Goal: Information Seeking & Learning: Learn about a topic

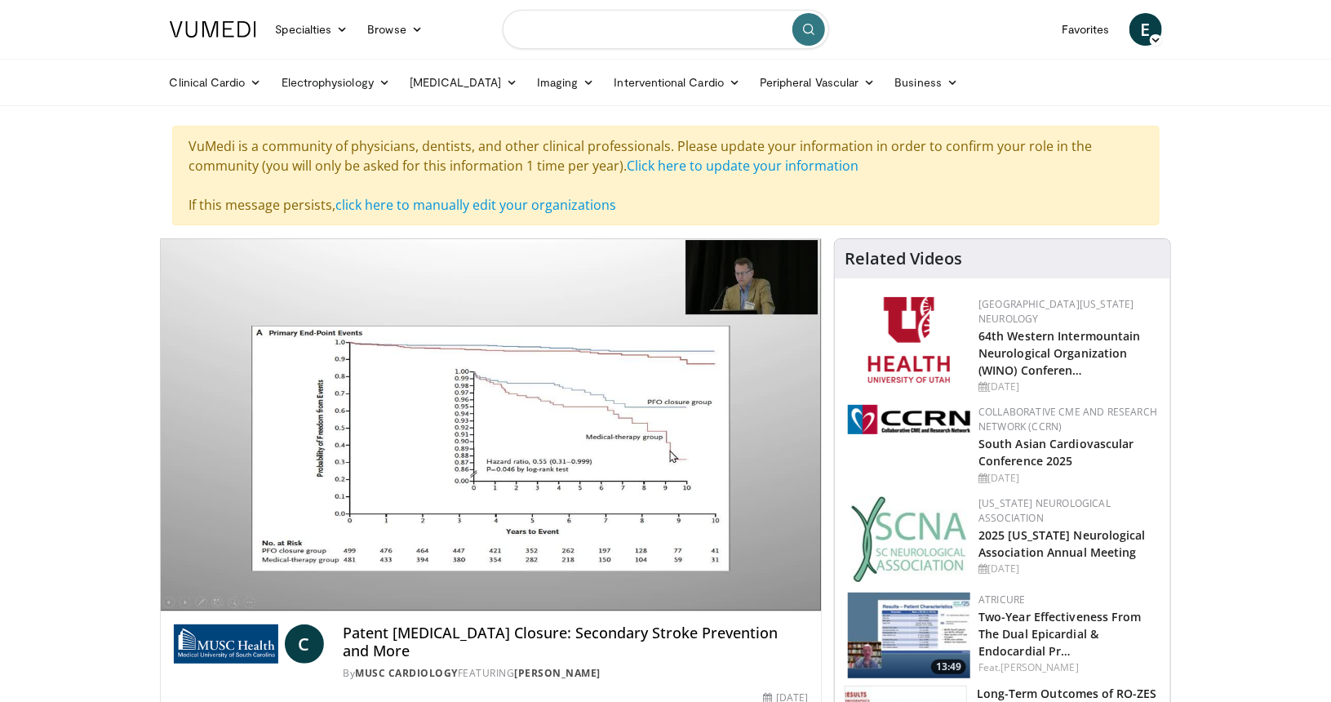
click at [692, 38] on input "Search topics, interventions" at bounding box center [666, 29] width 326 height 39
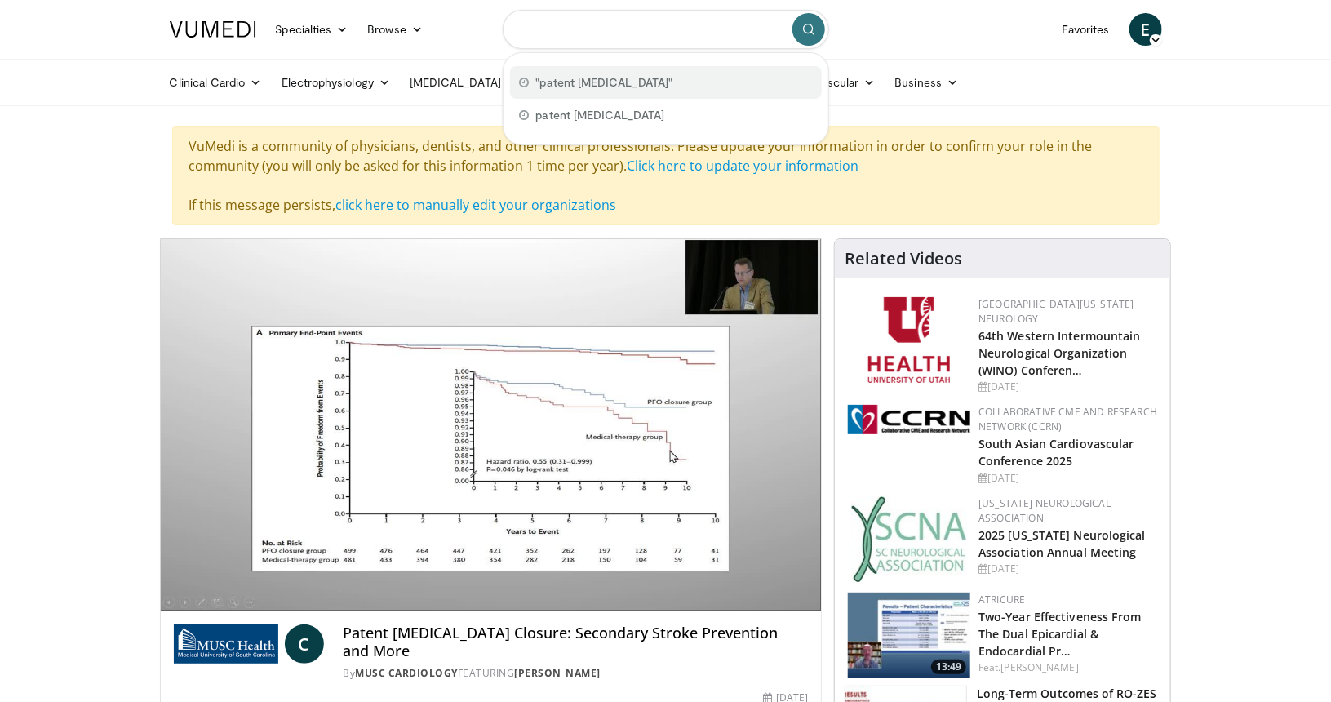
type input "**********"
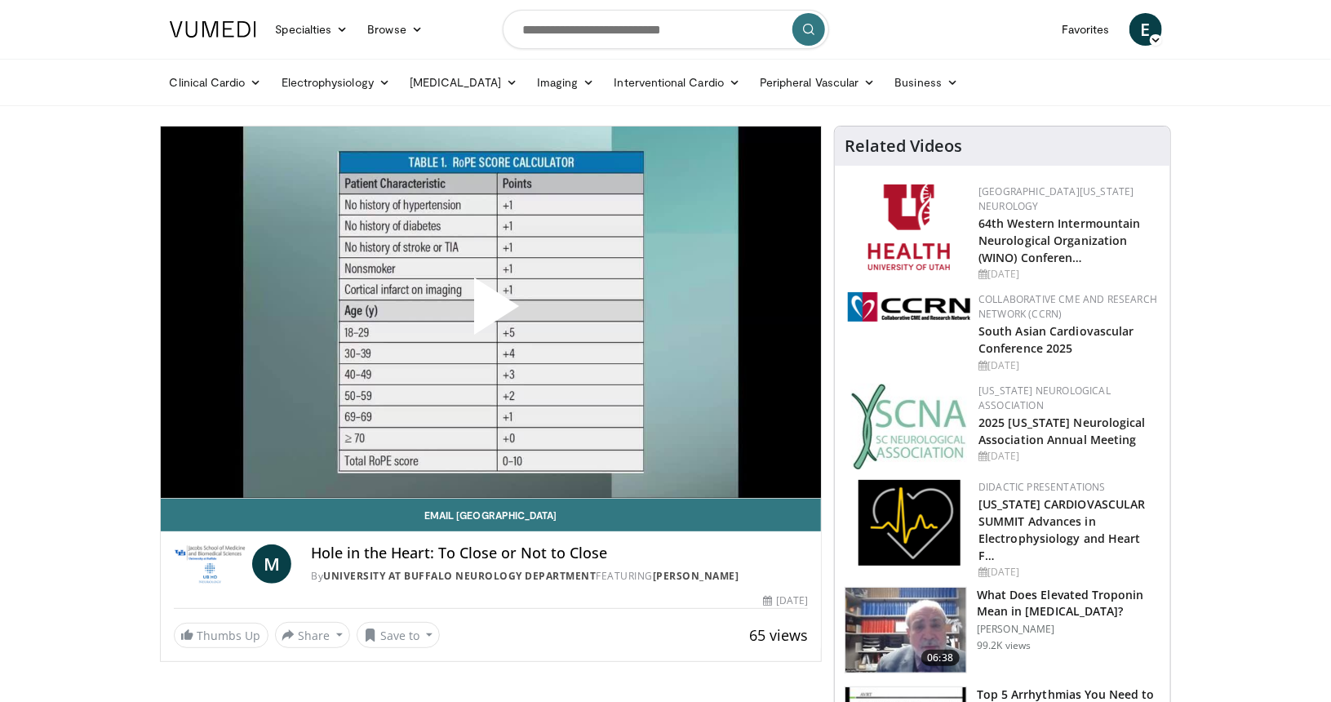
click at [490, 313] on span "Video Player" at bounding box center [490, 313] width 0 height 0
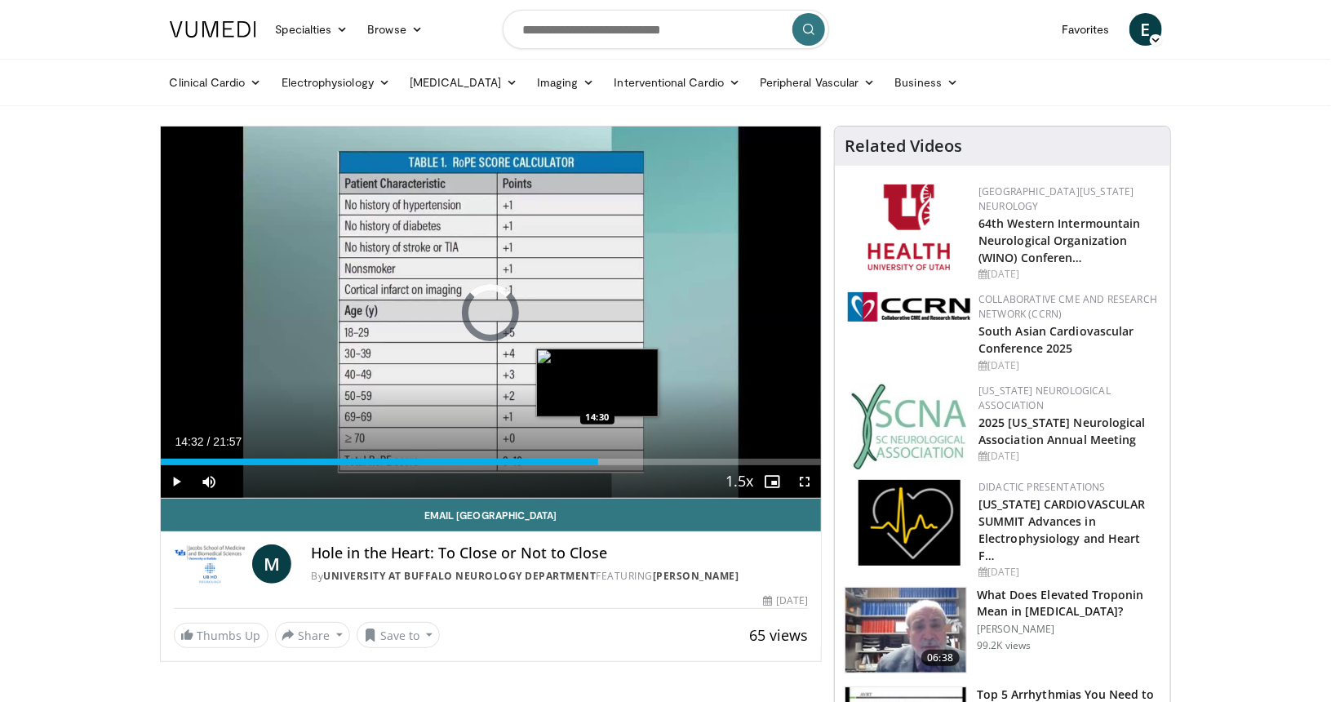
click at [598, 455] on div "Loaded : 0.00% 14:32 14:30" at bounding box center [491, 458] width 661 height 16
click at [654, 461] on div "Loaded : 70.64% 16:23 16:23" at bounding box center [491, 462] width 661 height 7
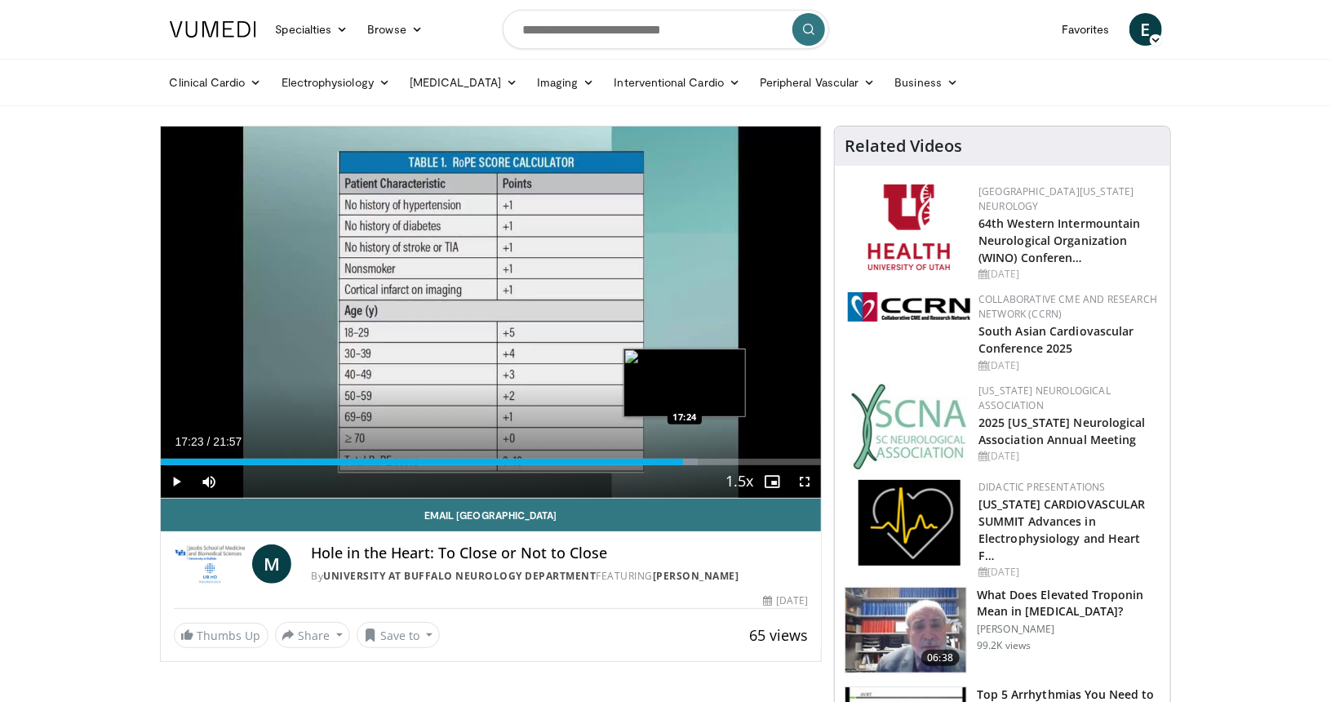
click at [684, 462] on div "Progress Bar" at bounding box center [675, 462] width 45 height 7
click at [705, 459] on div "Loaded : 81.30% 17:23 18:05" at bounding box center [491, 462] width 661 height 7
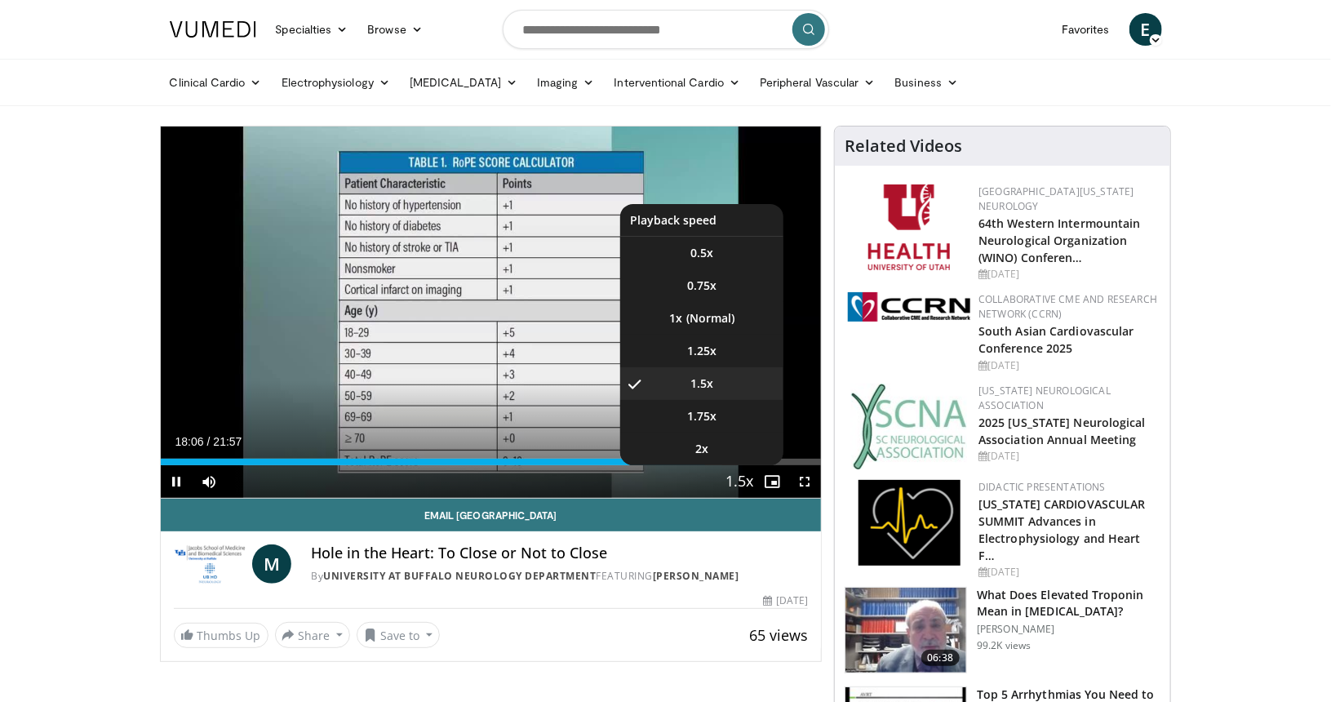
click at [732, 466] on span "Video Player" at bounding box center [739, 482] width 23 height 33
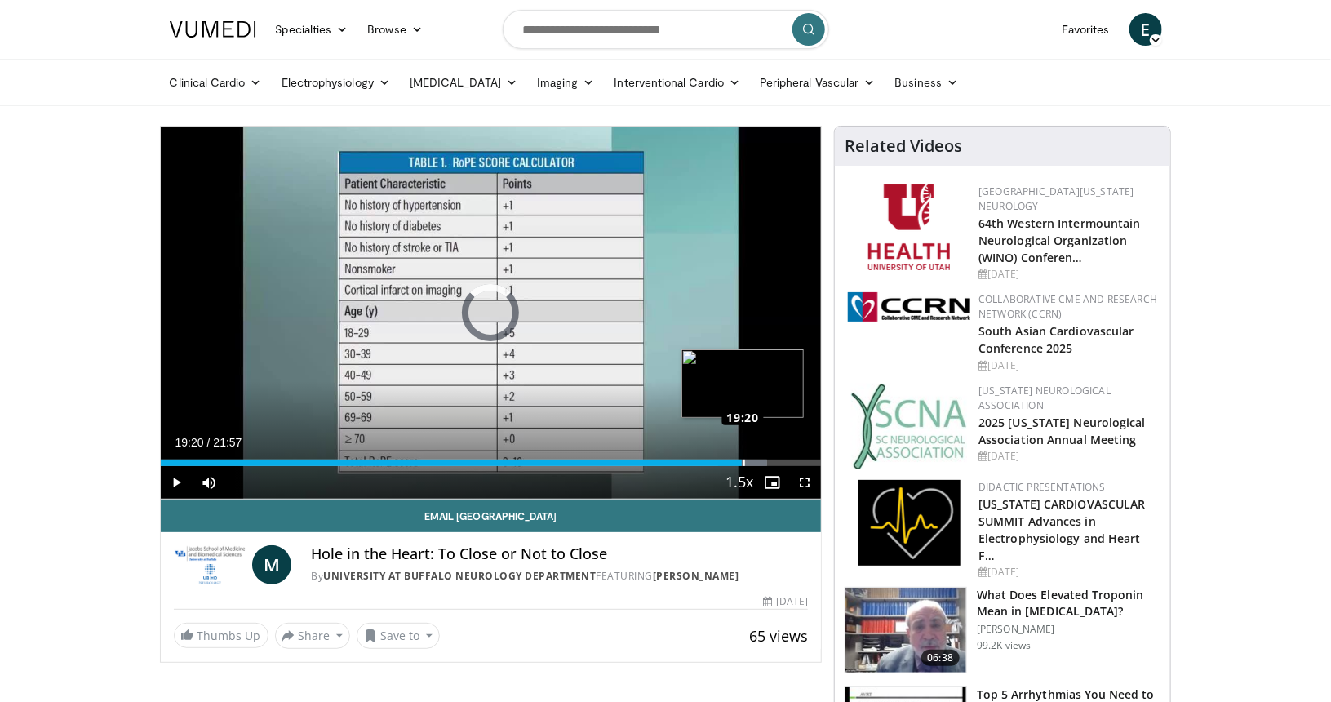
click at [742, 463] on div "Loaded : 91.83% 19:20 19:20" at bounding box center [491, 462] width 661 height 7
click at [752, 463] on div "Loaded : 92.67% 19:21 19:38" at bounding box center [491, 462] width 661 height 7
click at [759, 463] on div "Progress Bar" at bounding box center [751, 462] width 30 height 7
click at [177, 484] on span "Video Player" at bounding box center [177, 482] width 33 height 33
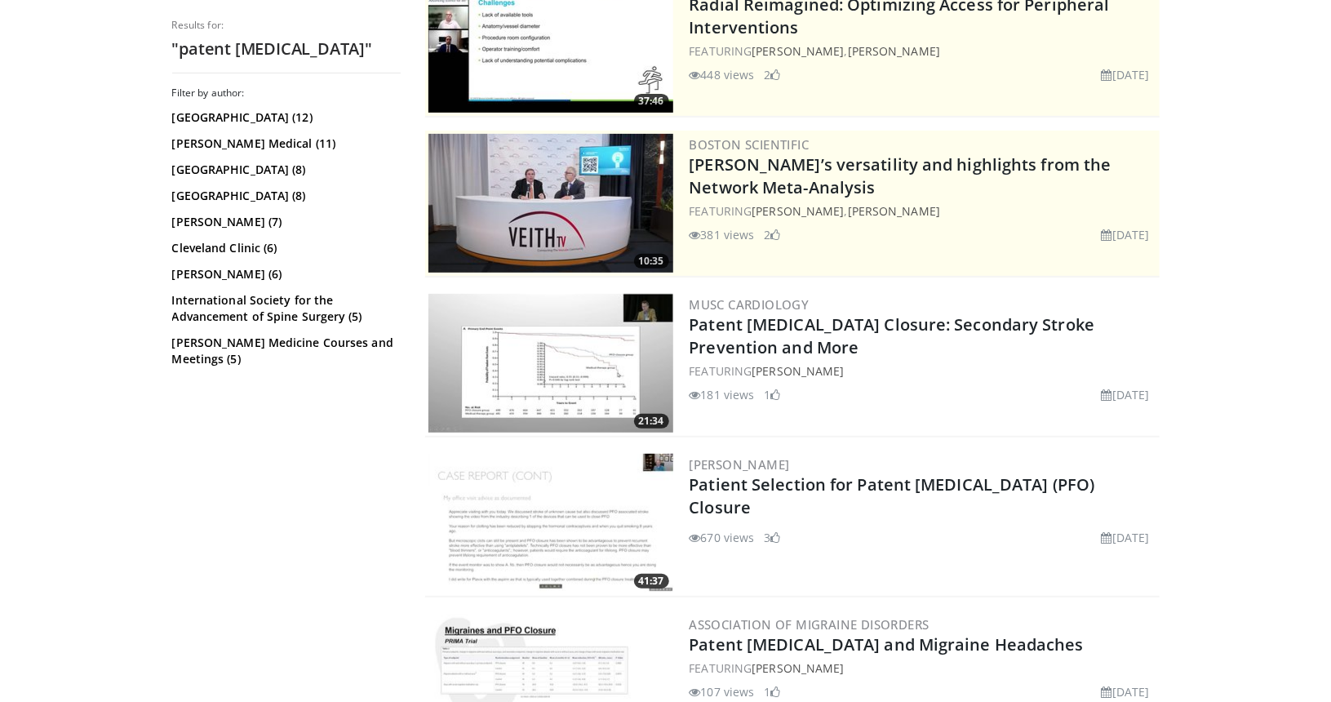
scroll to position [295, 0]
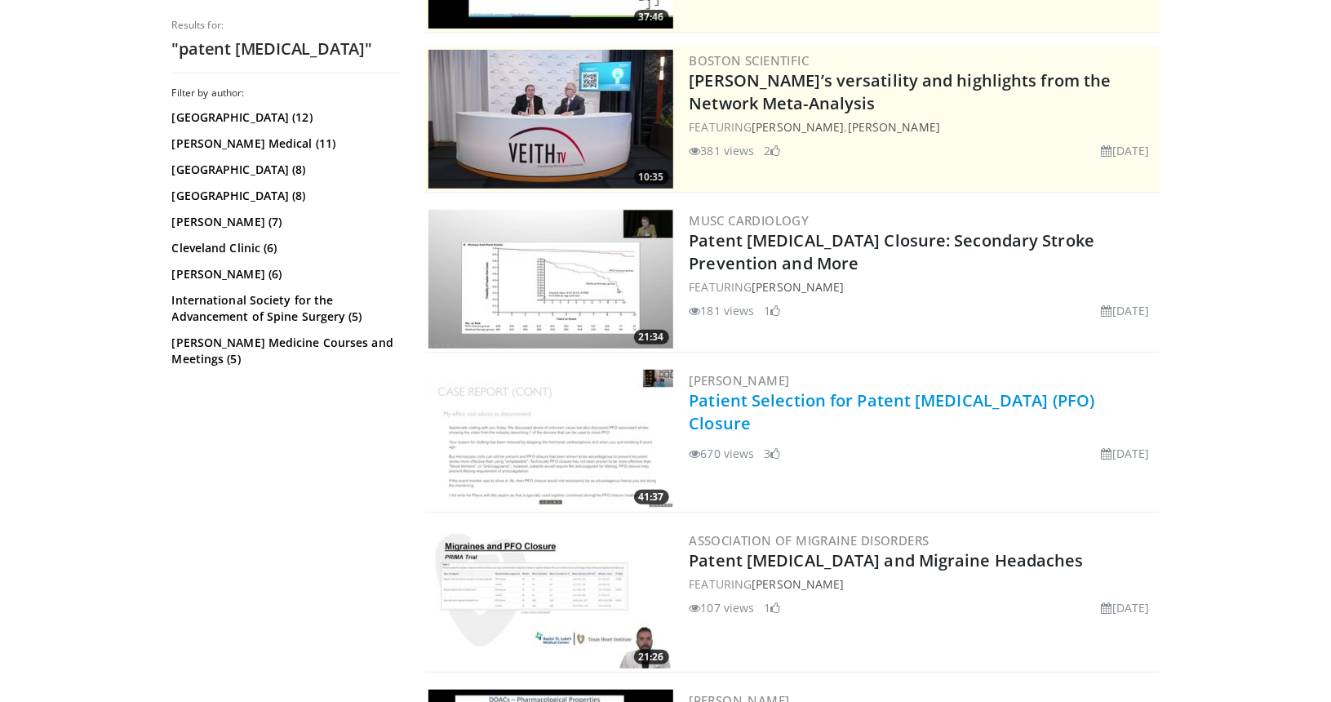
click at [784, 400] on link "Patient Selection for Patent Foramen Ovale (PFO) Closure" at bounding box center [893, 411] width 406 height 45
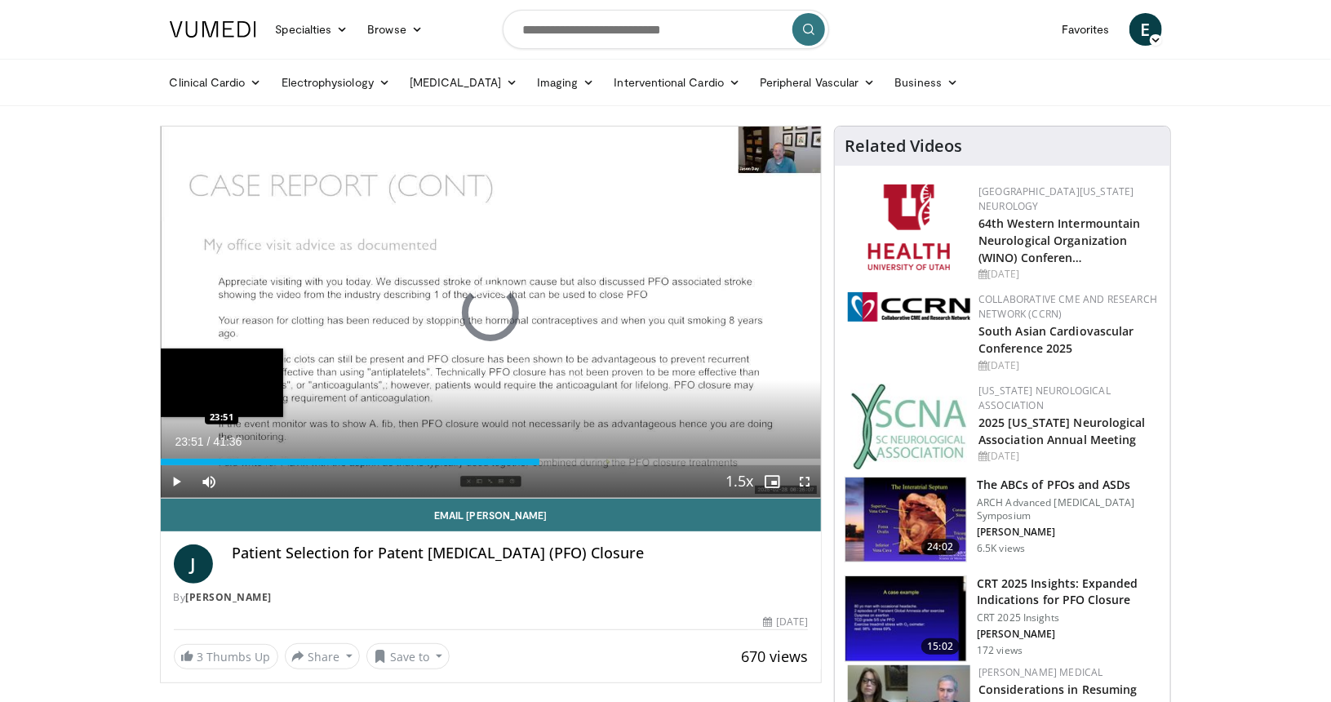
click at [539, 460] on div "Loaded : 0.00% 00:00 23:51" at bounding box center [491, 462] width 661 height 7
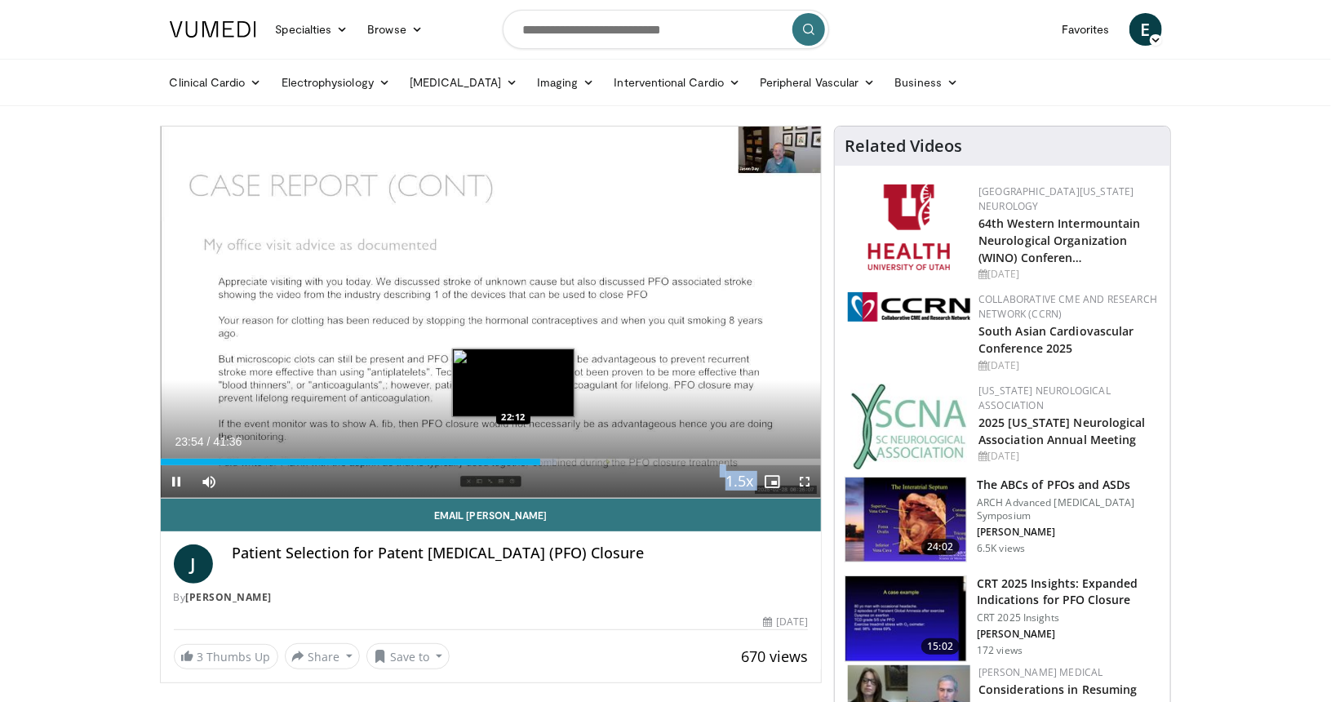
drag, startPoint x: 516, startPoint y: 467, endPoint x: 513, endPoint y: 458, distance: 9.3
click at [513, 465] on div "Current Time 23:54 / Duration 41:36 Pause Skip Backward Skip Forward Mute Loade…" at bounding box center [491, 481] width 661 height 33
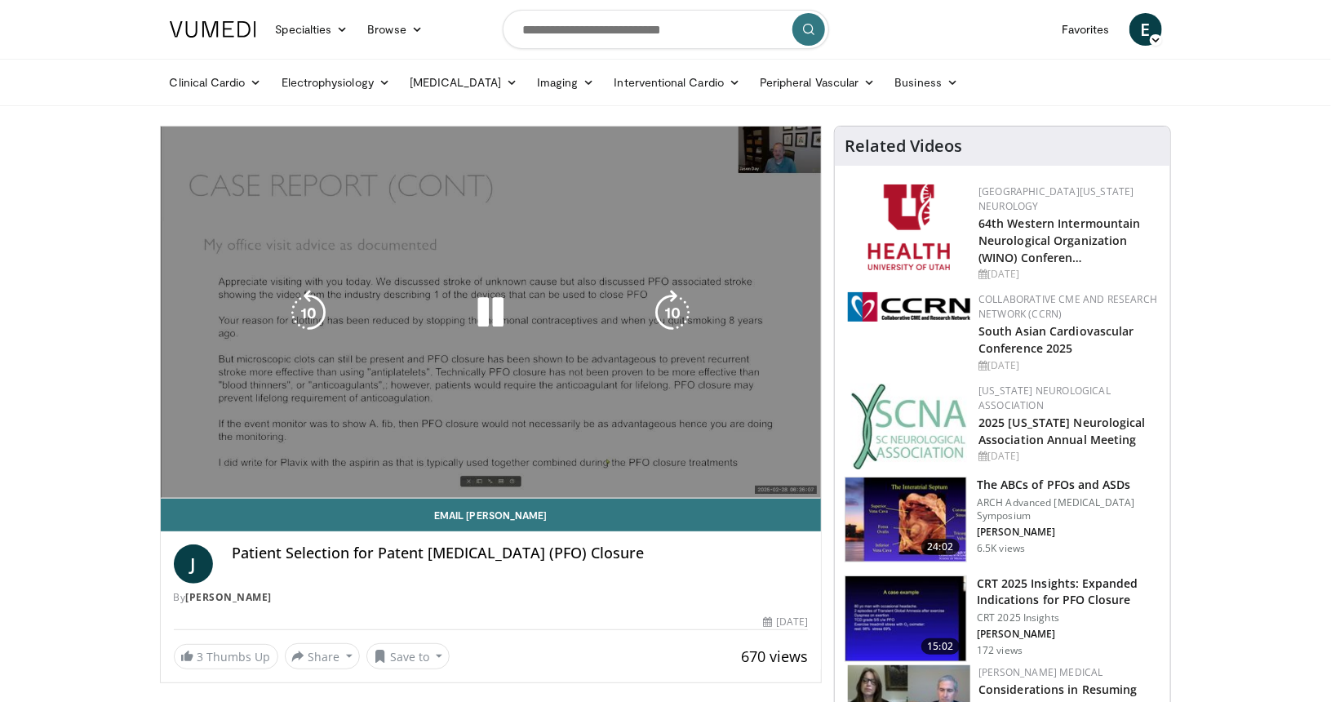
click at [513, 458] on video-js "**********" at bounding box center [491, 312] width 661 height 372
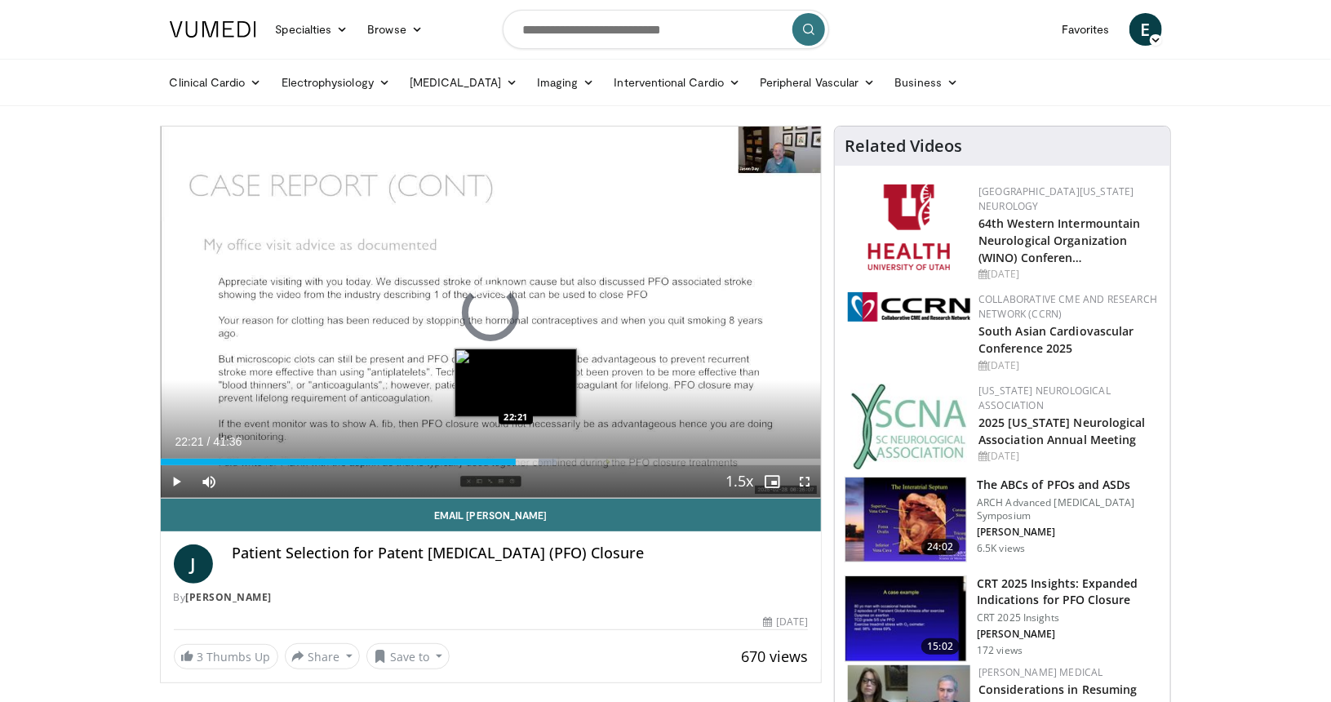
click at [516, 456] on div "Loaded : 60.01% 22:21 22:21" at bounding box center [491, 458] width 661 height 16
click at [499, 461] on div "Loaded : 56.43% 21:17 21:17" at bounding box center [491, 462] width 661 height 7
click at [488, 464] on div "Loaded : 53.25% 21:18 20:37" at bounding box center [491, 462] width 661 height 7
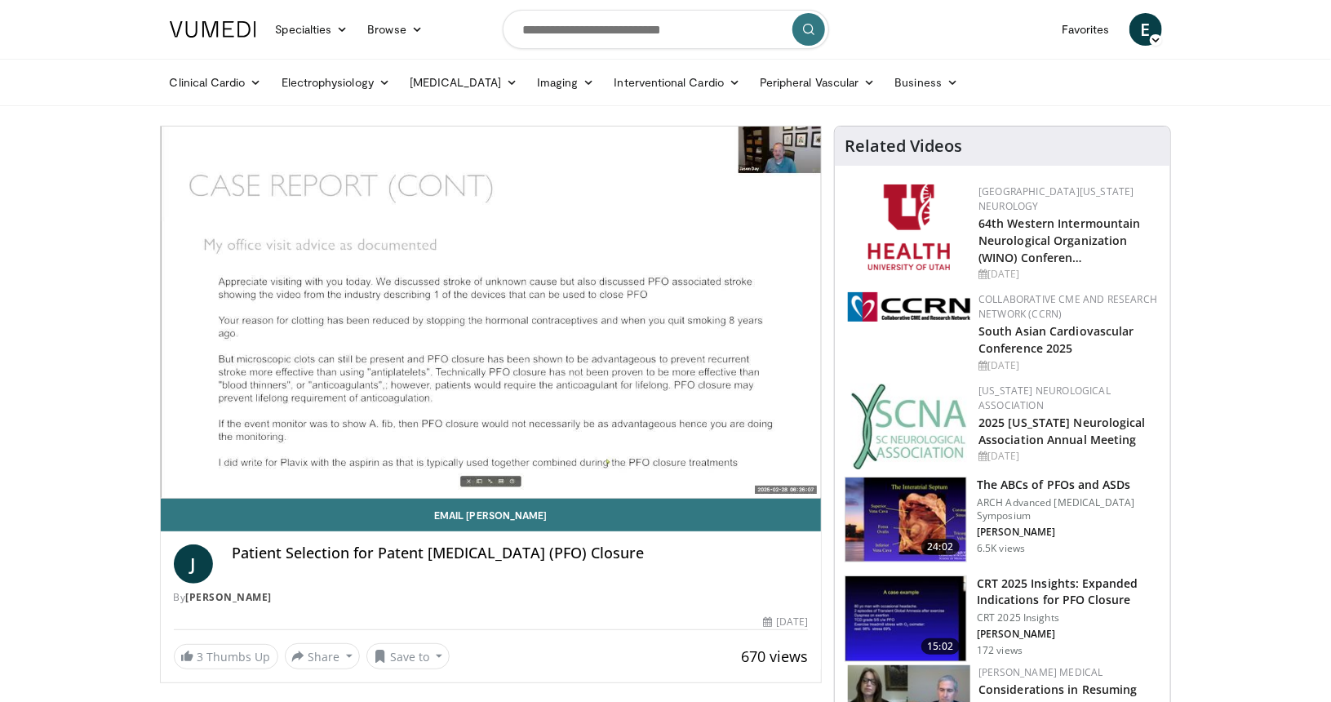
click at [481, 464] on video-js "**********" at bounding box center [491, 312] width 661 height 372
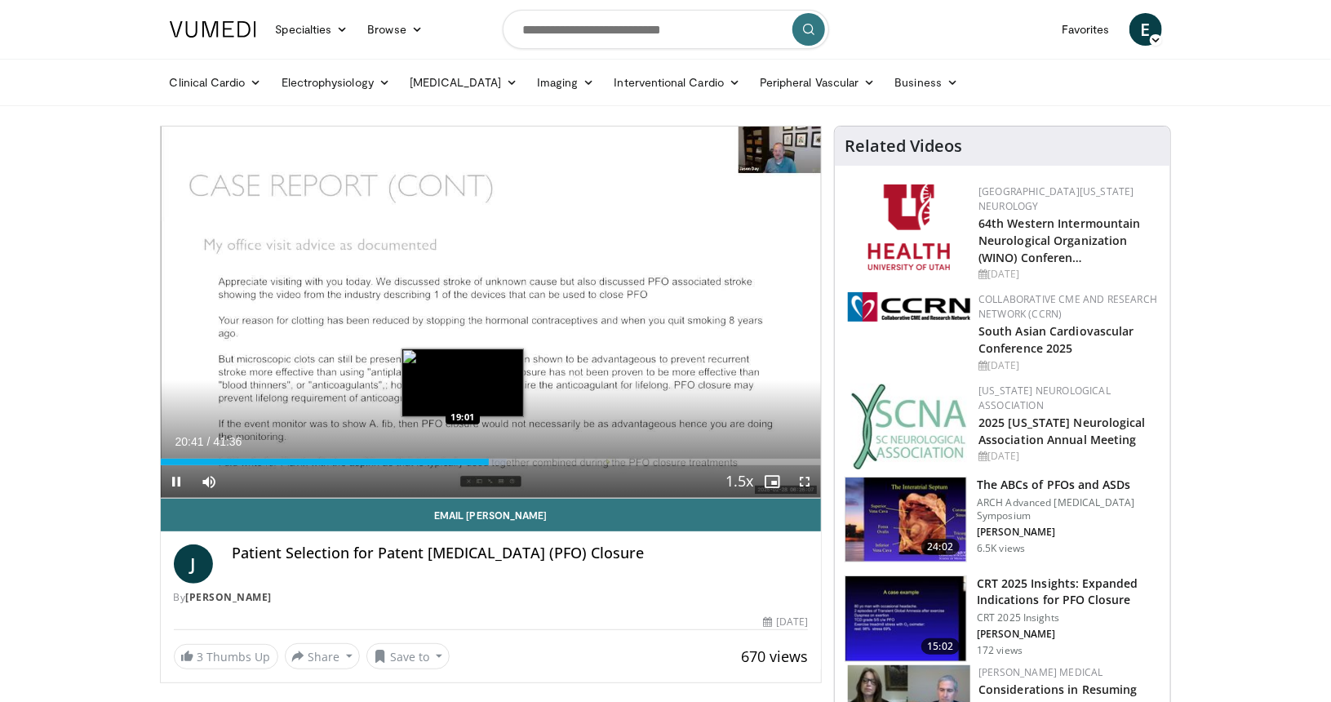
click at [463, 461] on div "Loaded : 52.46% 20:41 19:01" at bounding box center [491, 462] width 661 height 7
click at [449, 464] on div "19:02" at bounding box center [305, 462] width 289 height 7
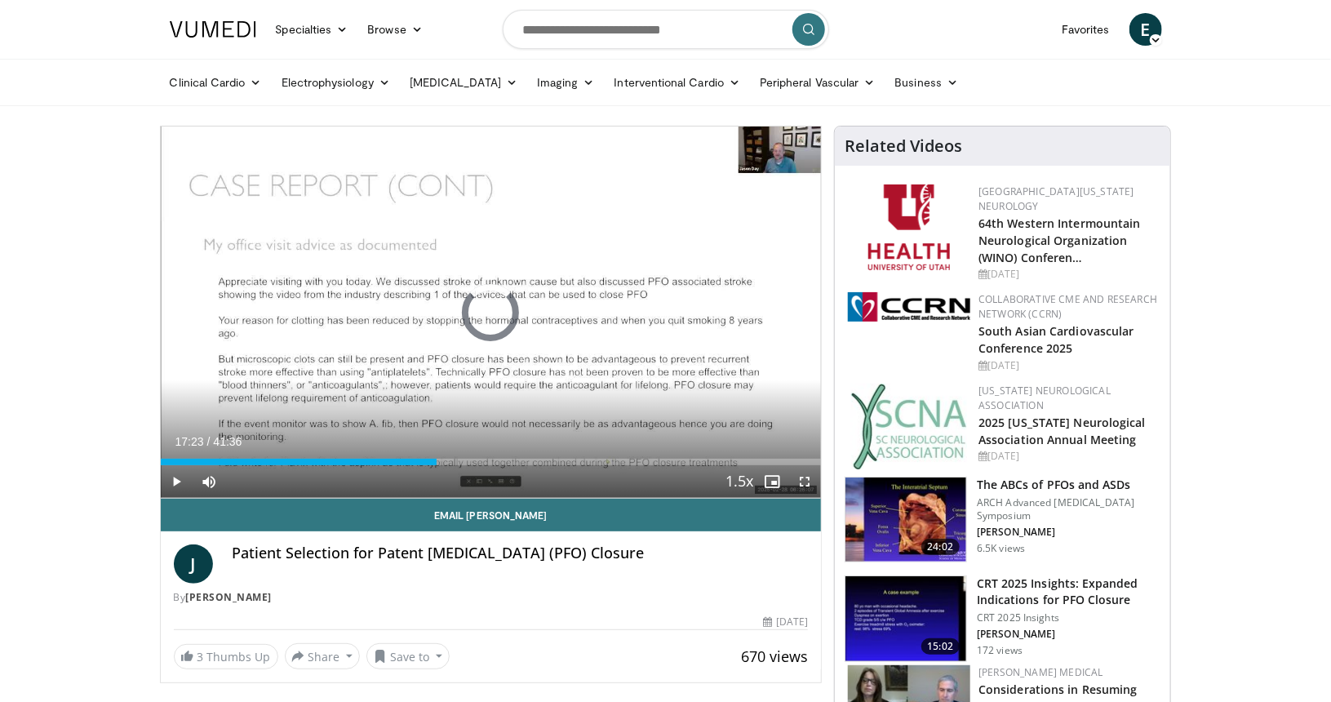
click at [436, 462] on div "17:23" at bounding box center [299, 462] width 276 height 7
click at [425, 464] on div "Loaded : 43.32% 17:24 16:40" at bounding box center [491, 462] width 661 height 7
click at [171, 486] on span "Video Player" at bounding box center [177, 481] width 33 height 33
click at [175, 490] on span "Video Player" at bounding box center [177, 481] width 33 height 33
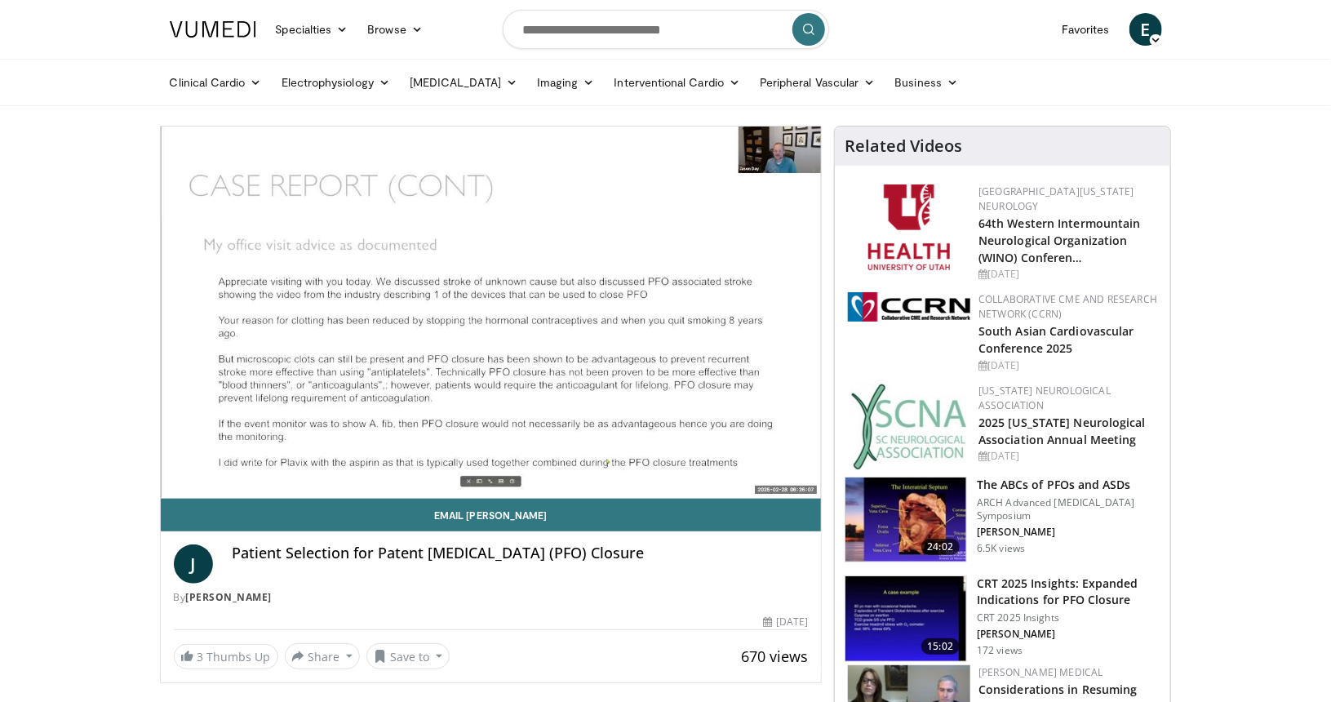
click at [175, 490] on video-js "**********" at bounding box center [491, 312] width 661 height 372
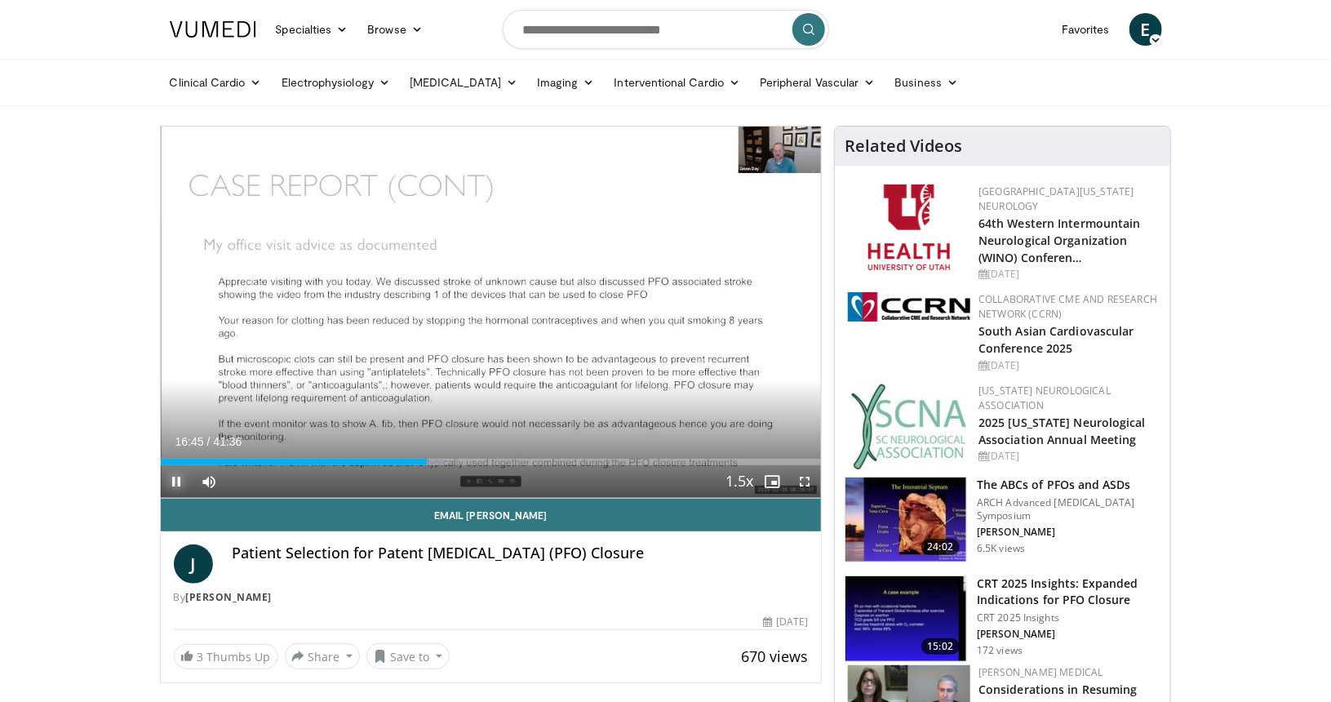
click at [173, 475] on span "Video Player" at bounding box center [177, 481] width 33 height 33
click at [175, 480] on span "Video Player" at bounding box center [177, 481] width 33 height 33
click at [171, 483] on video-js "**********" at bounding box center [491, 312] width 661 height 372
click at [177, 484] on span "Video Player" at bounding box center [177, 481] width 33 height 33
click at [177, 481] on span "Video Player" at bounding box center [177, 481] width 33 height 33
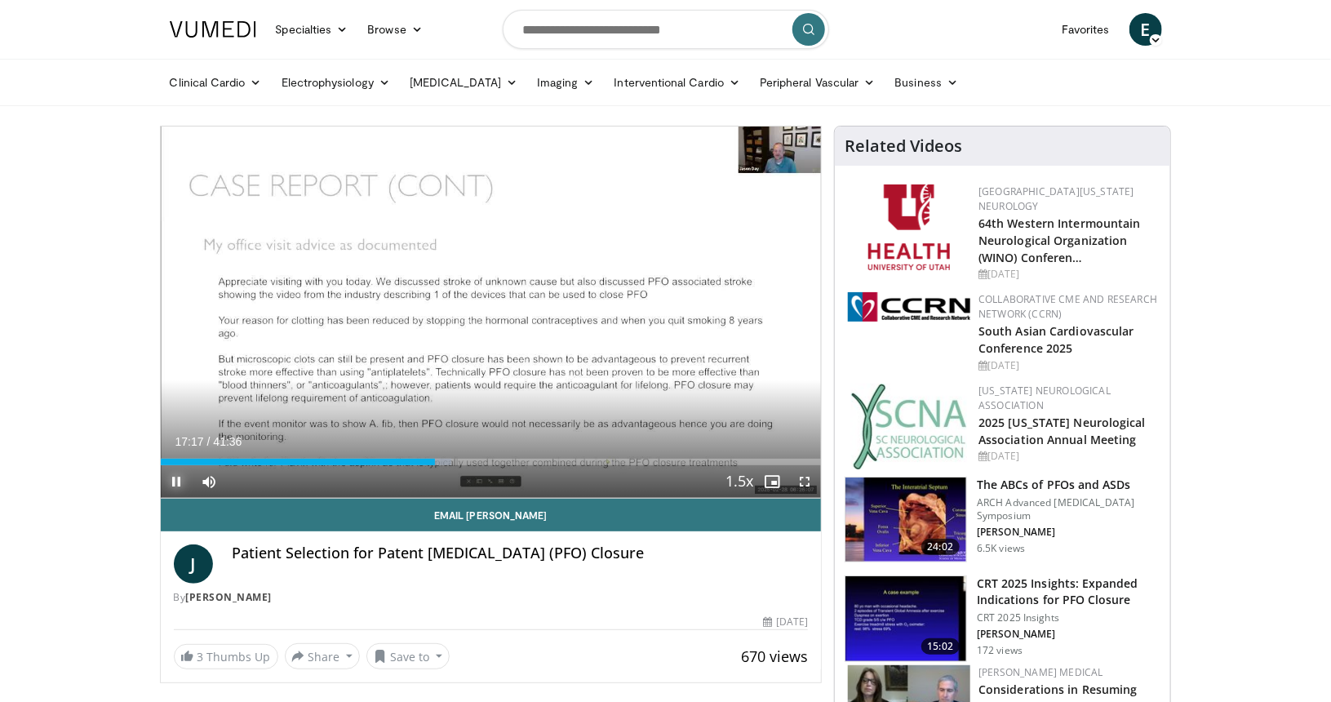
click at [175, 477] on span "Video Player" at bounding box center [177, 481] width 33 height 33
click at [272, 584] on div "J Patient Selection for Patent [MEDICAL_DATA] (PFO) Closure By [PERSON_NAME]" at bounding box center [491, 574] width 635 height 60
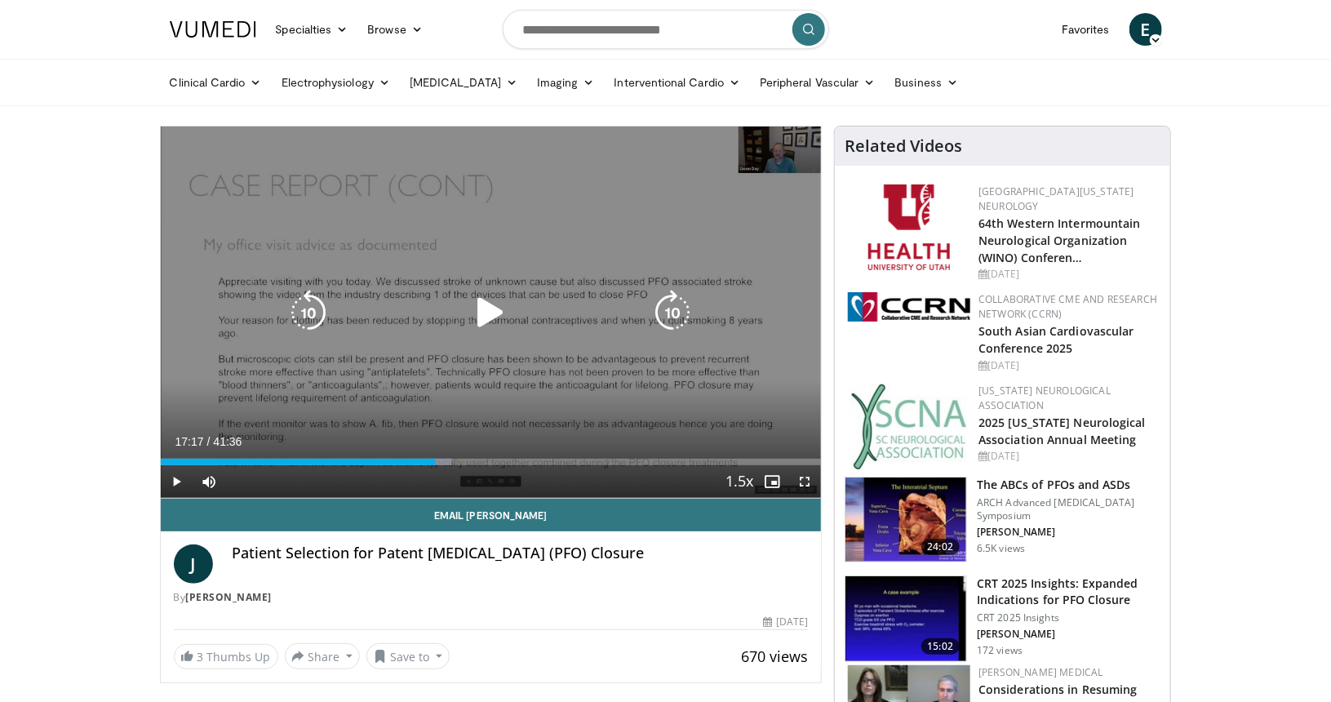
click at [539, 165] on div "10 seconds Tap to unmute" at bounding box center [491, 311] width 661 height 371
click at [498, 295] on icon "Video Player" at bounding box center [491, 313] width 46 height 46
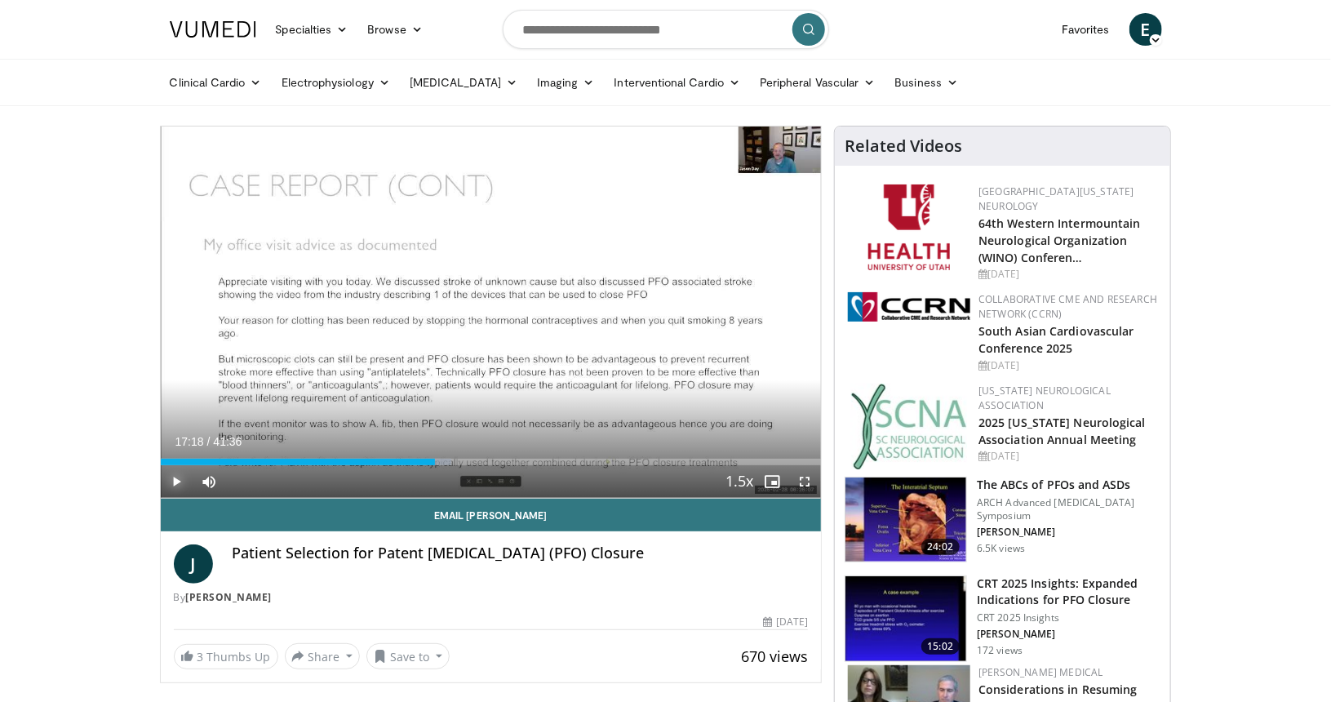
click at [171, 483] on span "Video Player" at bounding box center [177, 481] width 33 height 33
click at [181, 486] on span "Video Player" at bounding box center [177, 481] width 33 height 33
click at [169, 483] on span "Video Player" at bounding box center [177, 481] width 33 height 33
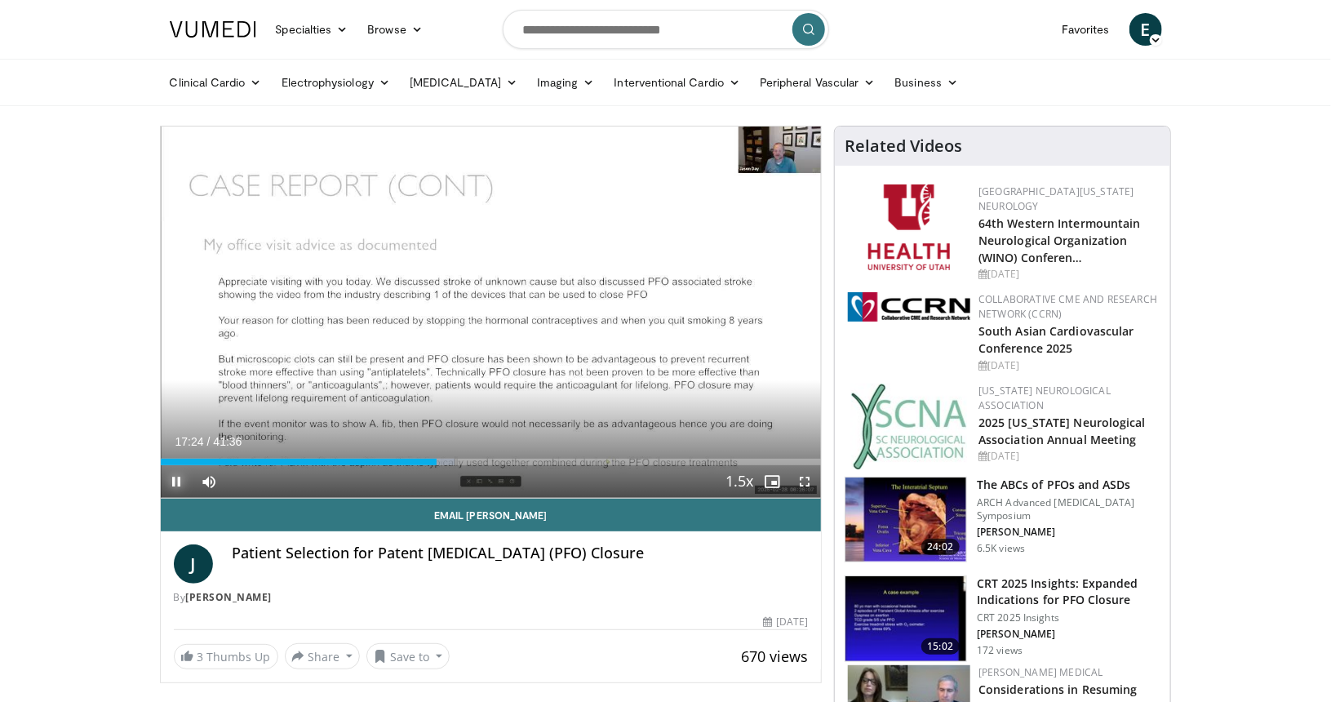
click at [177, 481] on span "Video Player" at bounding box center [177, 481] width 33 height 33
click at [166, 494] on span "Video Player" at bounding box center [177, 481] width 33 height 33
click at [174, 479] on span "Video Player" at bounding box center [177, 481] width 33 height 33
